Goal: Check status: Check status

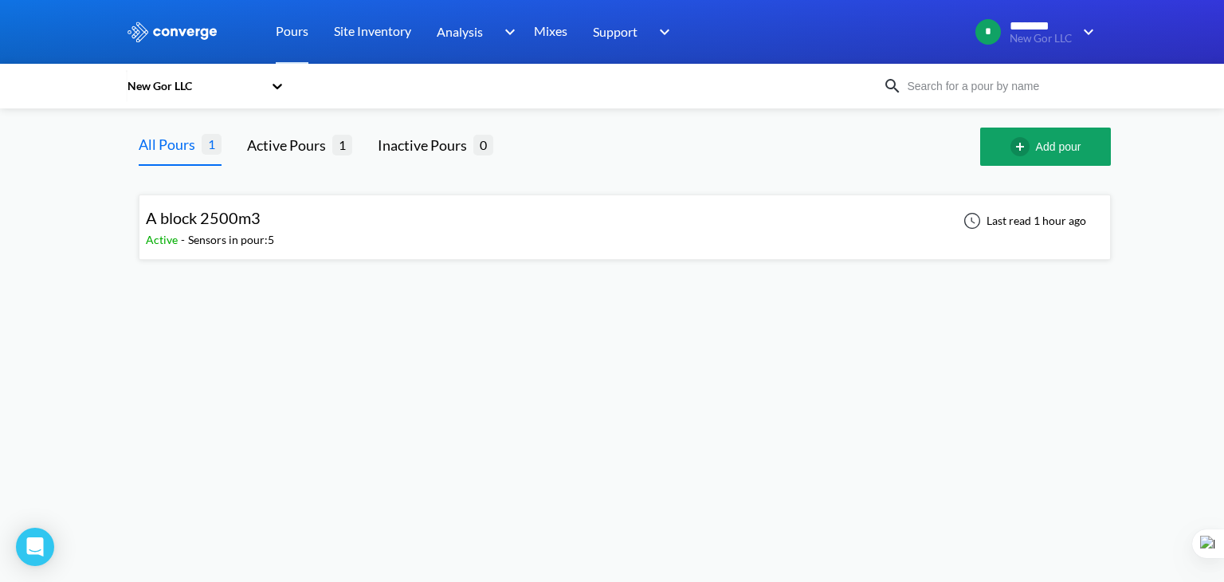
click at [226, 223] on span "A block 2500m3" at bounding box center [203, 217] width 115 height 19
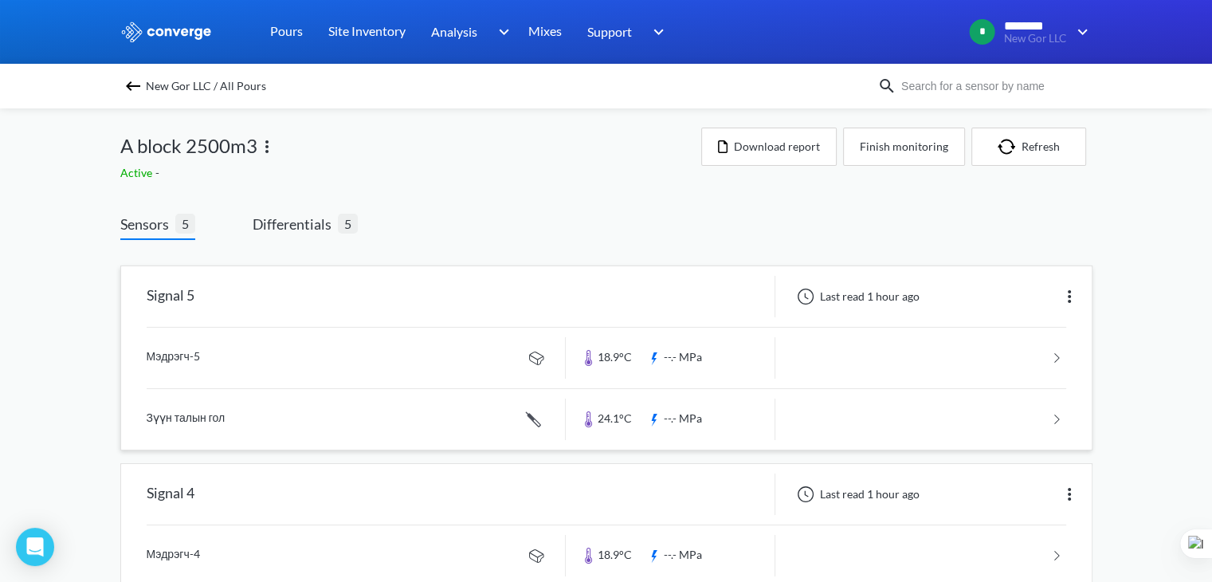
click at [684, 363] on link at bounding box center [607, 358] width 920 height 61
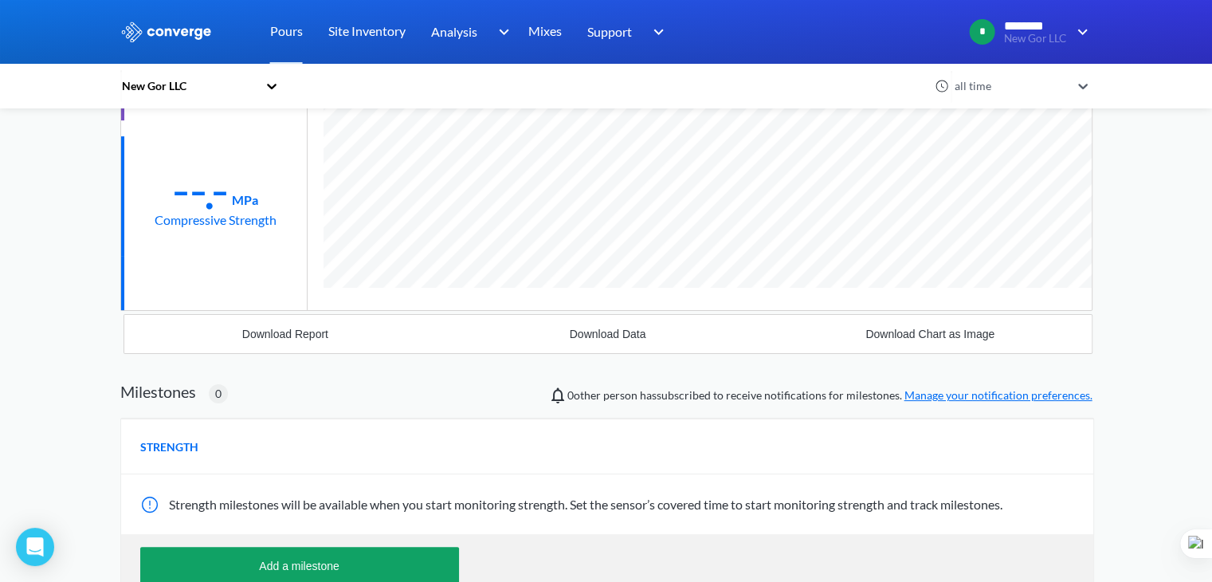
scroll to position [81, 0]
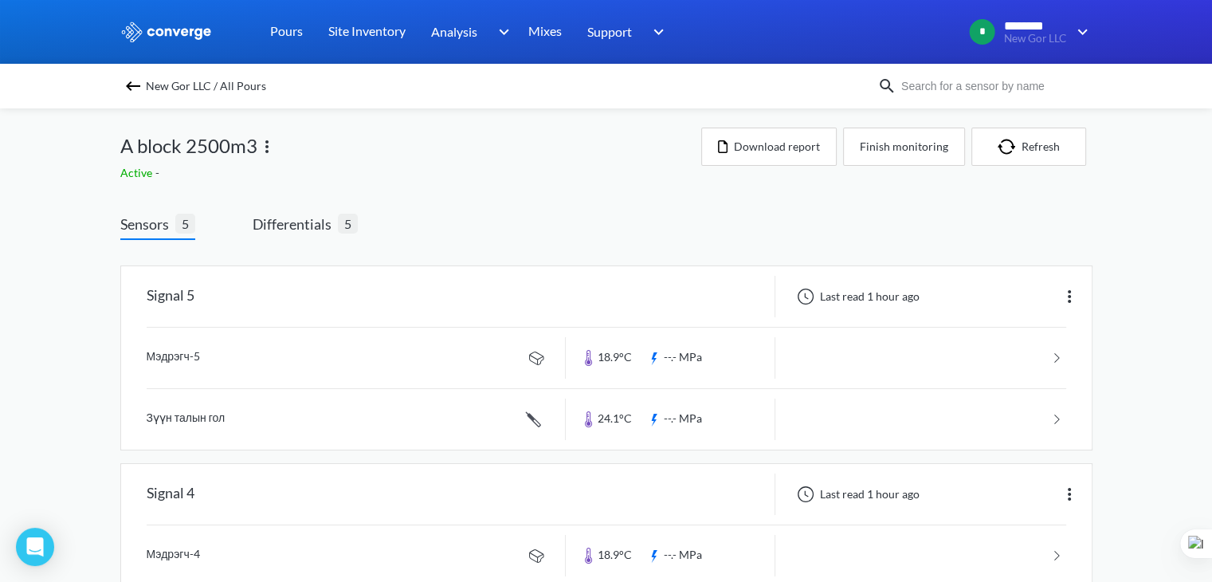
click at [320, 224] on span "Differentials" at bounding box center [295, 224] width 85 height 22
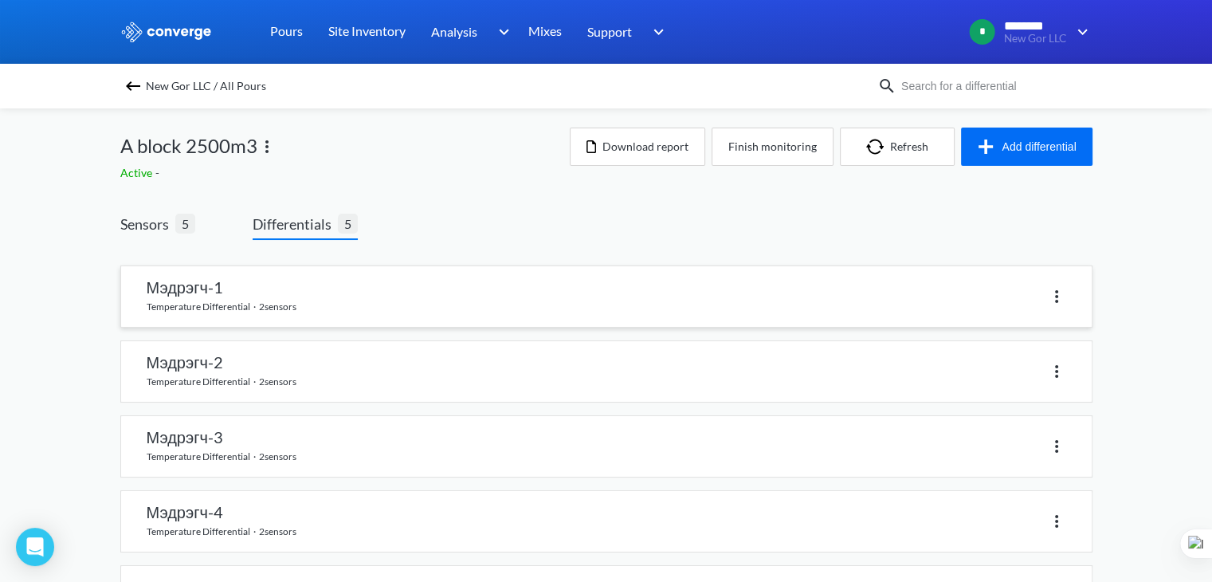
click at [196, 285] on link at bounding box center [606, 296] width 971 height 61
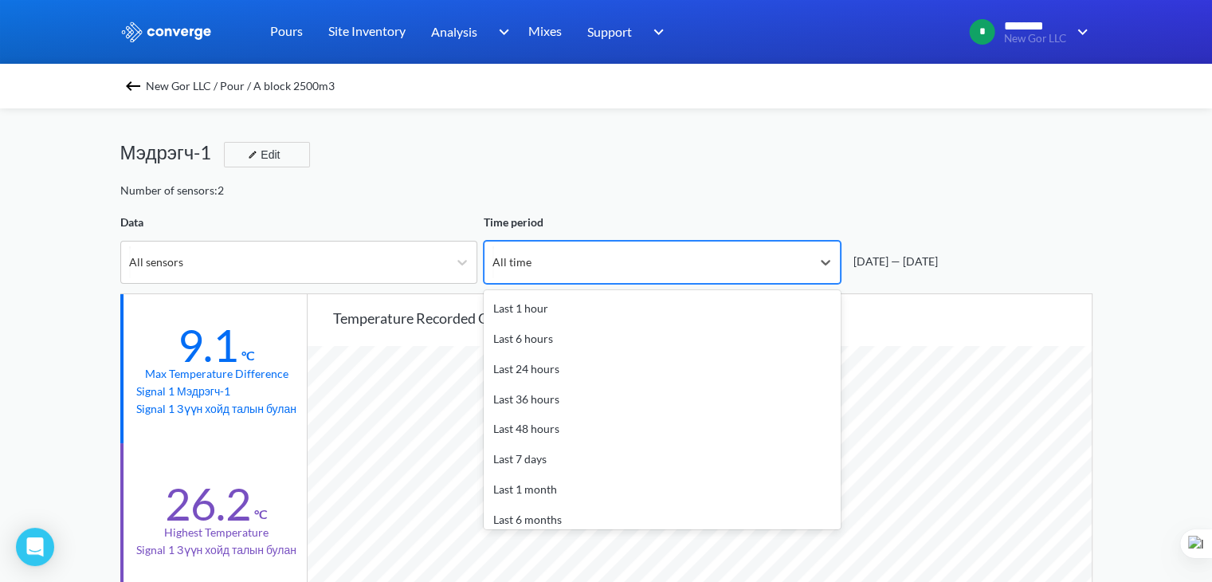
click at [517, 264] on div "All time" at bounding box center [512, 262] width 39 height 18
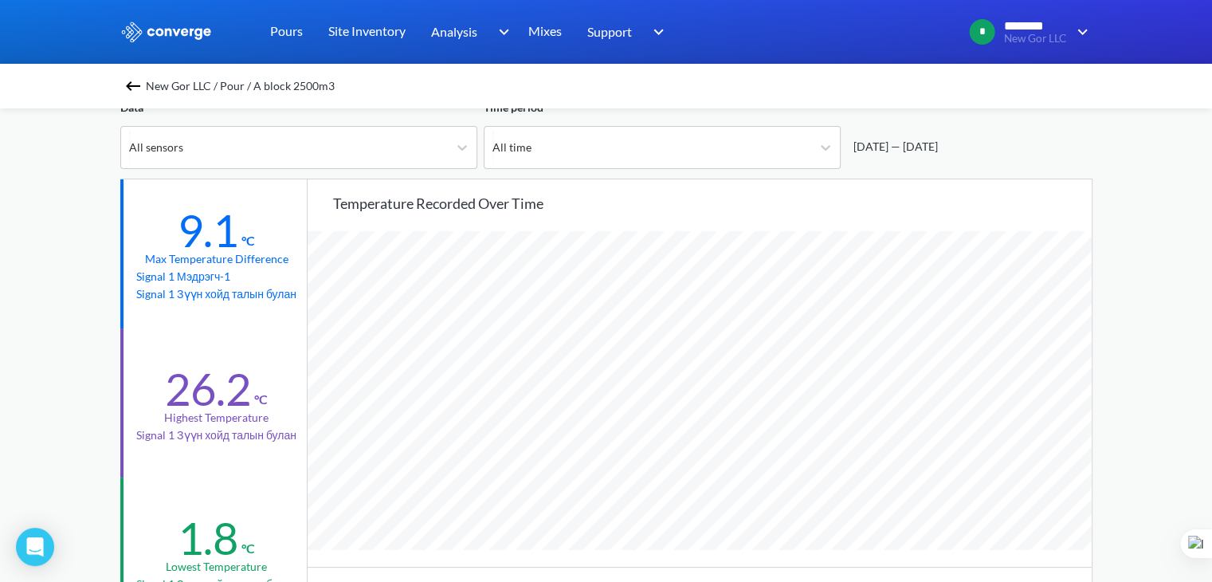
scroll to position [0, 0]
